Goal: Task Accomplishment & Management: Manage account settings

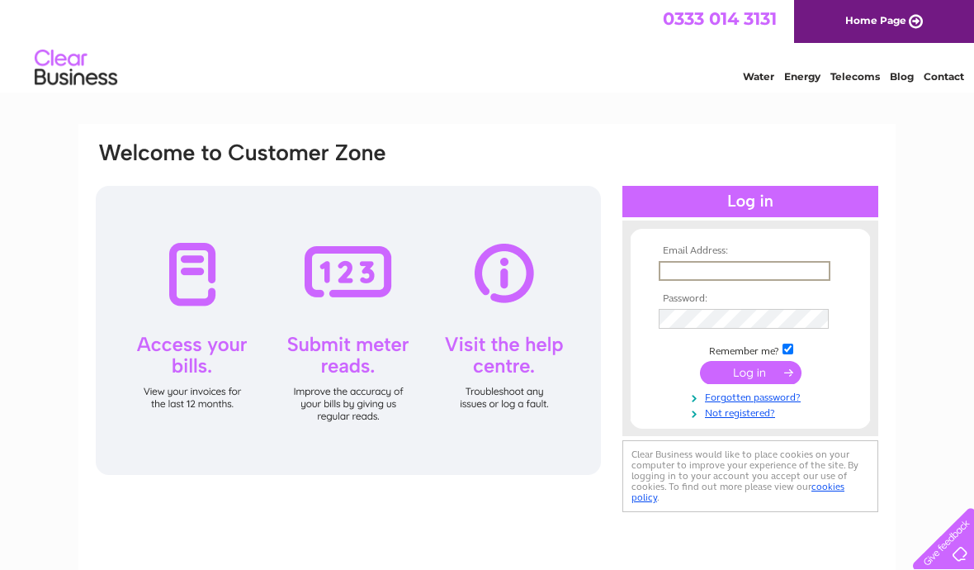
type input "[PERSON_NAME][EMAIL_ADDRESS][DOMAIN_NAME]"
click at [751, 373] on input "submit" at bounding box center [751, 372] width 102 height 23
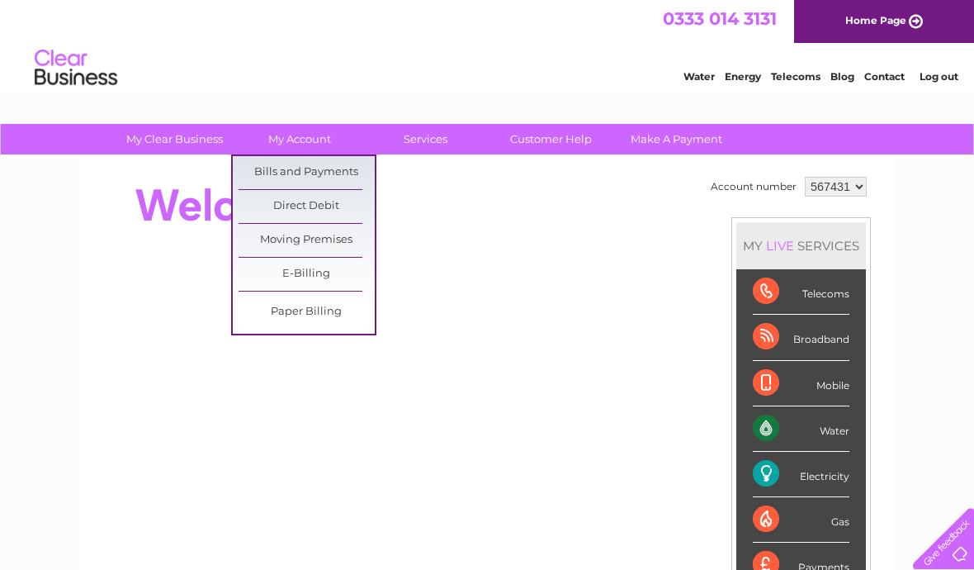
click at [320, 182] on link "Bills and Payments" at bounding box center [307, 172] width 136 height 33
click at [327, 175] on link "Bills and Payments" at bounding box center [307, 172] width 136 height 33
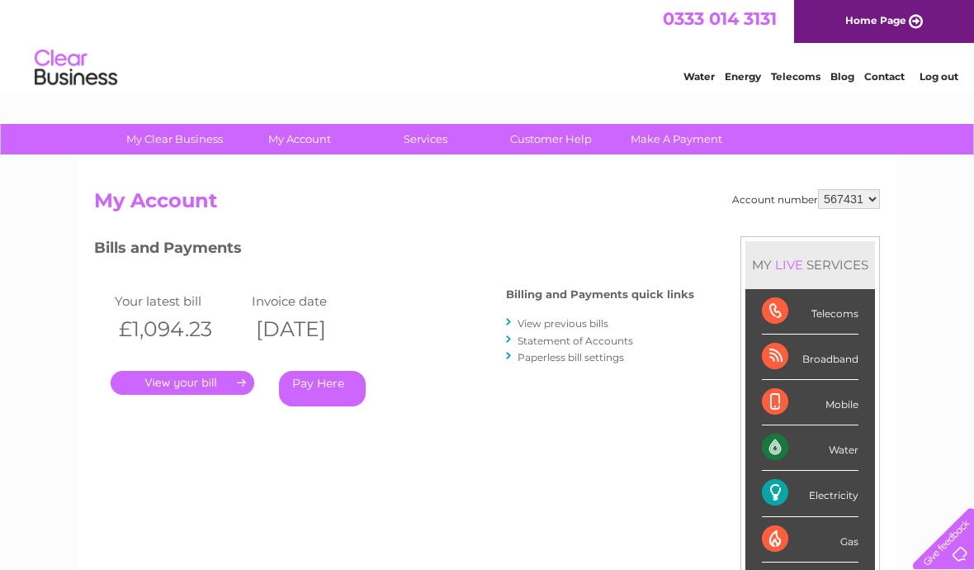
click at [233, 380] on link "." at bounding box center [183, 383] width 144 height 24
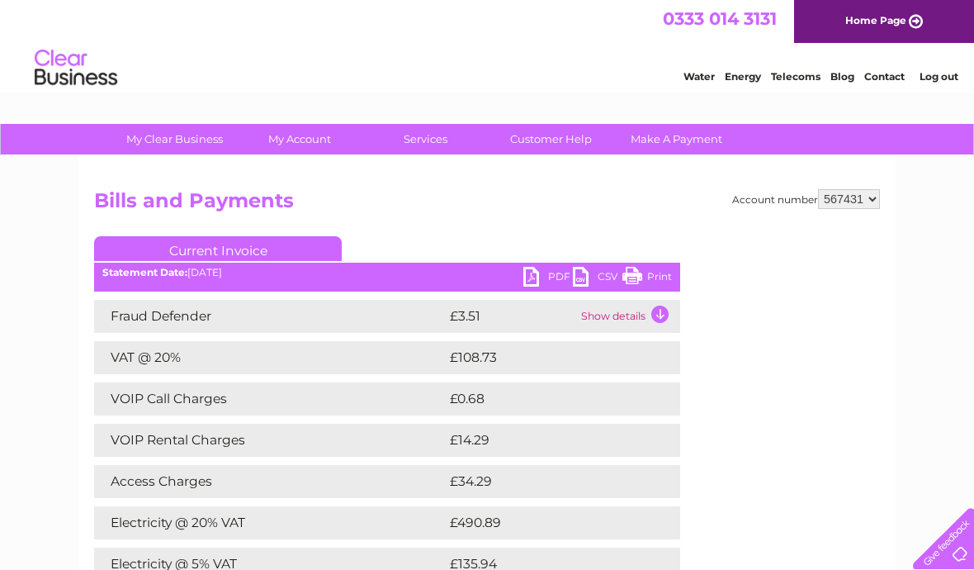
click at [535, 282] on link "PDF" at bounding box center [548, 279] width 50 height 24
